Goal: Task Accomplishment & Management: Complete application form

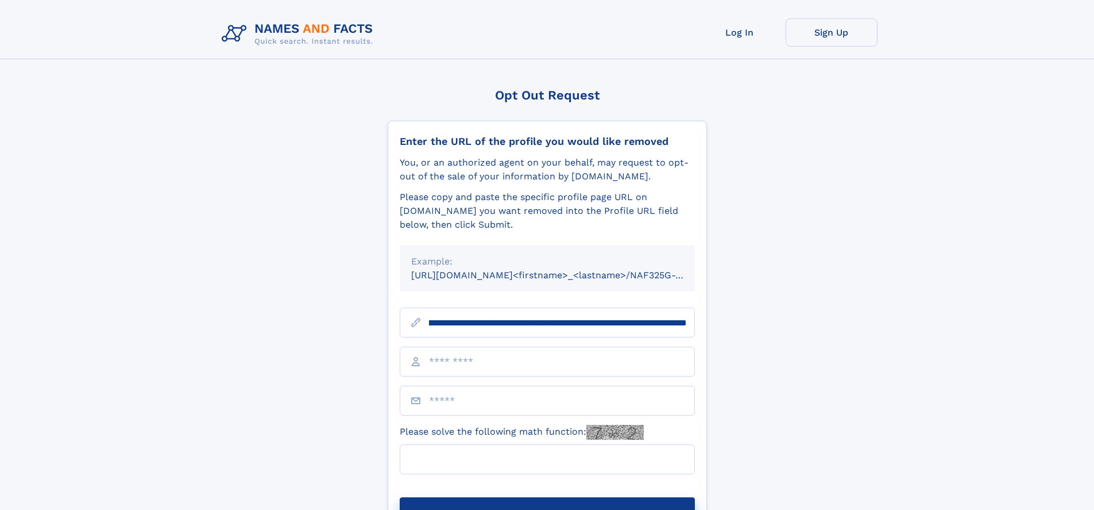
scroll to position [0, 131]
type input "**********"
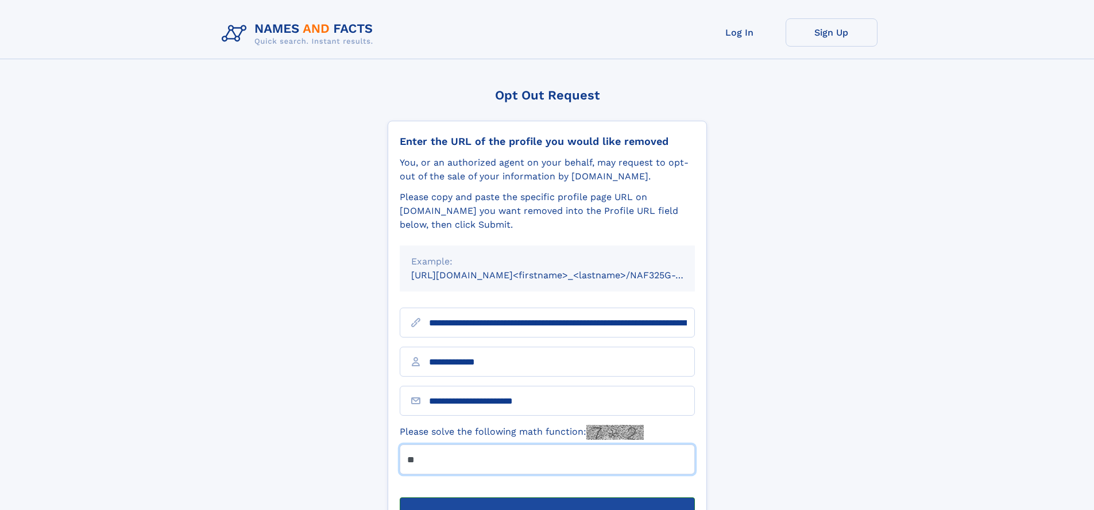
type input "**"
click at [547, 497] on button "Submit Opt Out Request" at bounding box center [547, 515] width 295 height 37
